Goal: Find specific page/section: Find specific page/section

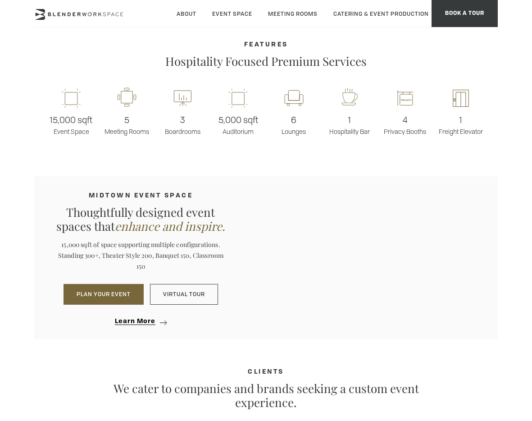
scroll to position [579, 0]
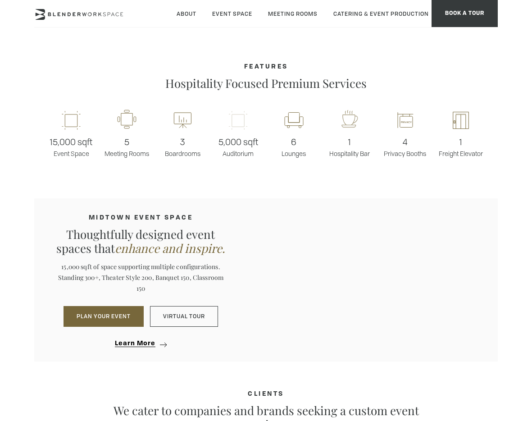
click at [237, 117] on rect at bounding box center [238, 119] width 25 height 21
click at [82, 109] on rect at bounding box center [71, 119] width 25 height 21
click at [71, 123] on rect at bounding box center [71, 119] width 25 height 21
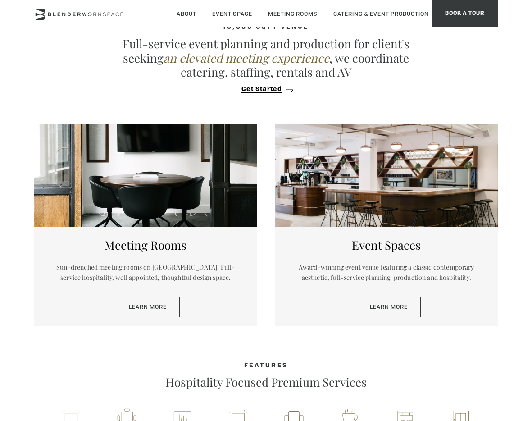
scroll to position [149, 0]
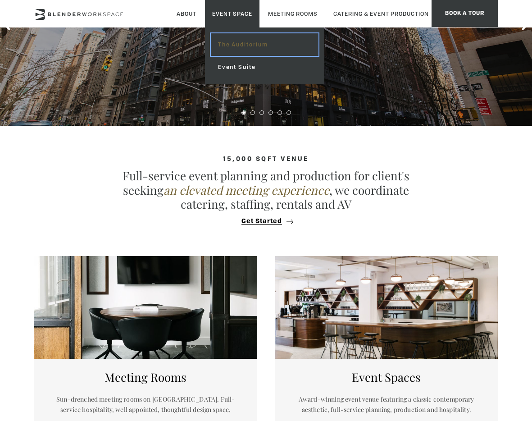
click at [239, 48] on link "The Auditorium" at bounding box center [265, 44] width 108 height 23
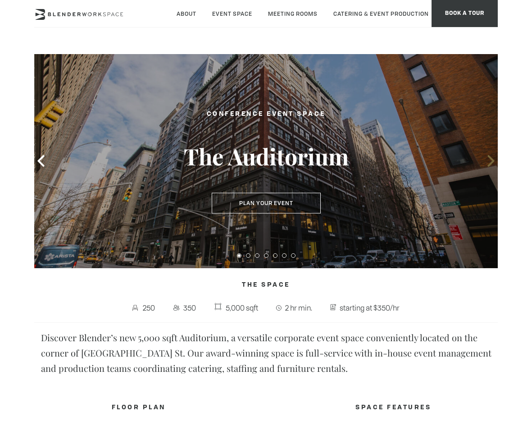
click at [487, 166] on icon at bounding box center [491, 161] width 12 height 12
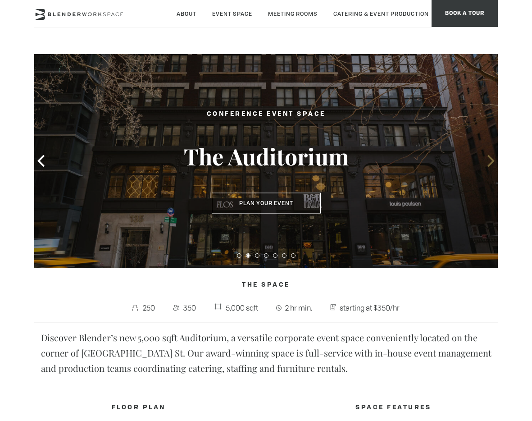
click at [487, 165] on icon at bounding box center [491, 161] width 12 height 12
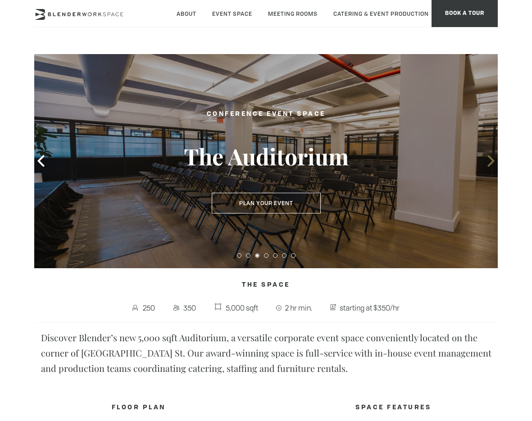
click at [487, 165] on icon at bounding box center [491, 161] width 12 height 12
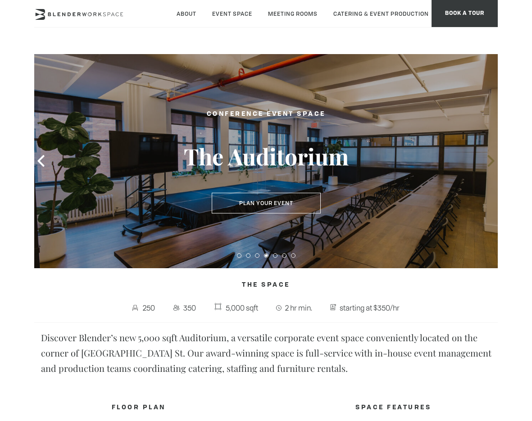
click at [487, 165] on icon at bounding box center [491, 161] width 12 height 12
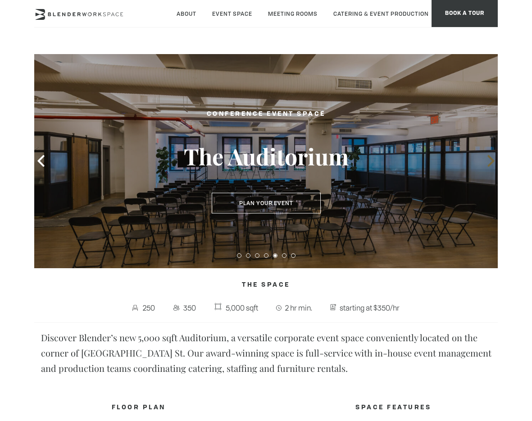
click at [487, 165] on icon at bounding box center [491, 161] width 12 height 12
